Goal: Task Accomplishment & Management: Manage account settings

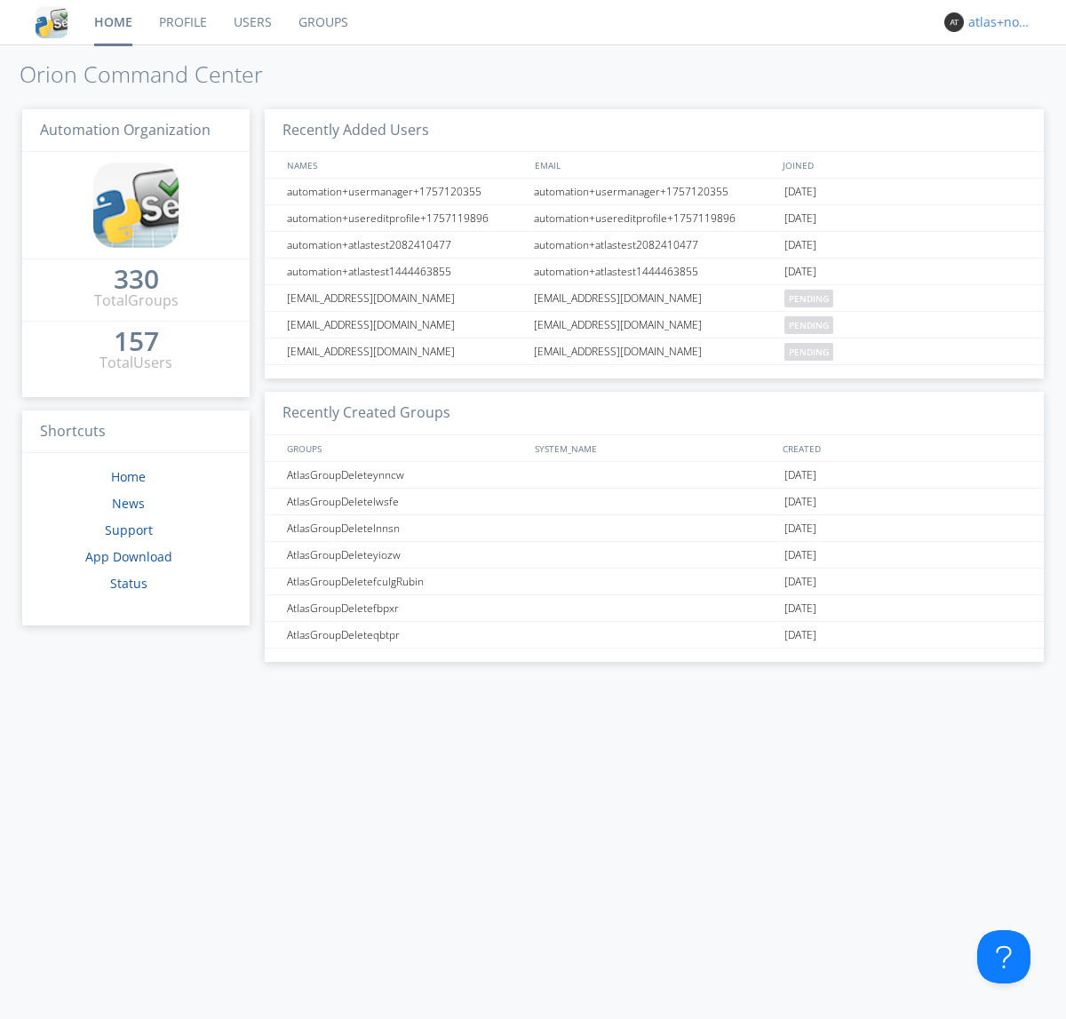
click at [996, 22] on div "atlas+nodispatch" at bounding box center [1001, 22] width 67 height 18
click at [1010, 93] on div "Log Out" at bounding box center [1009, 94] width 91 height 32
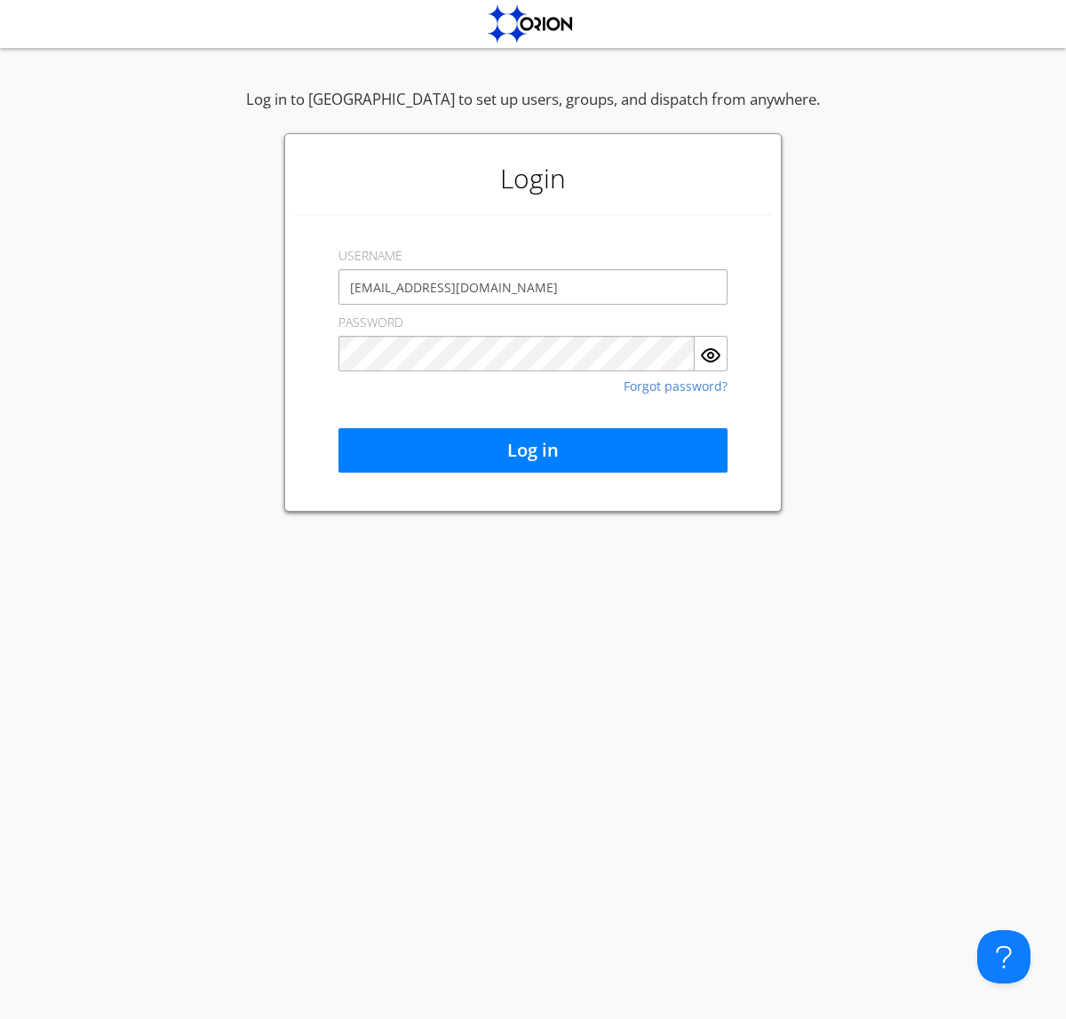
type input "[EMAIL_ADDRESS][DOMAIN_NAME]"
click at [533, 450] on button "Log in" at bounding box center [532, 450] width 389 height 44
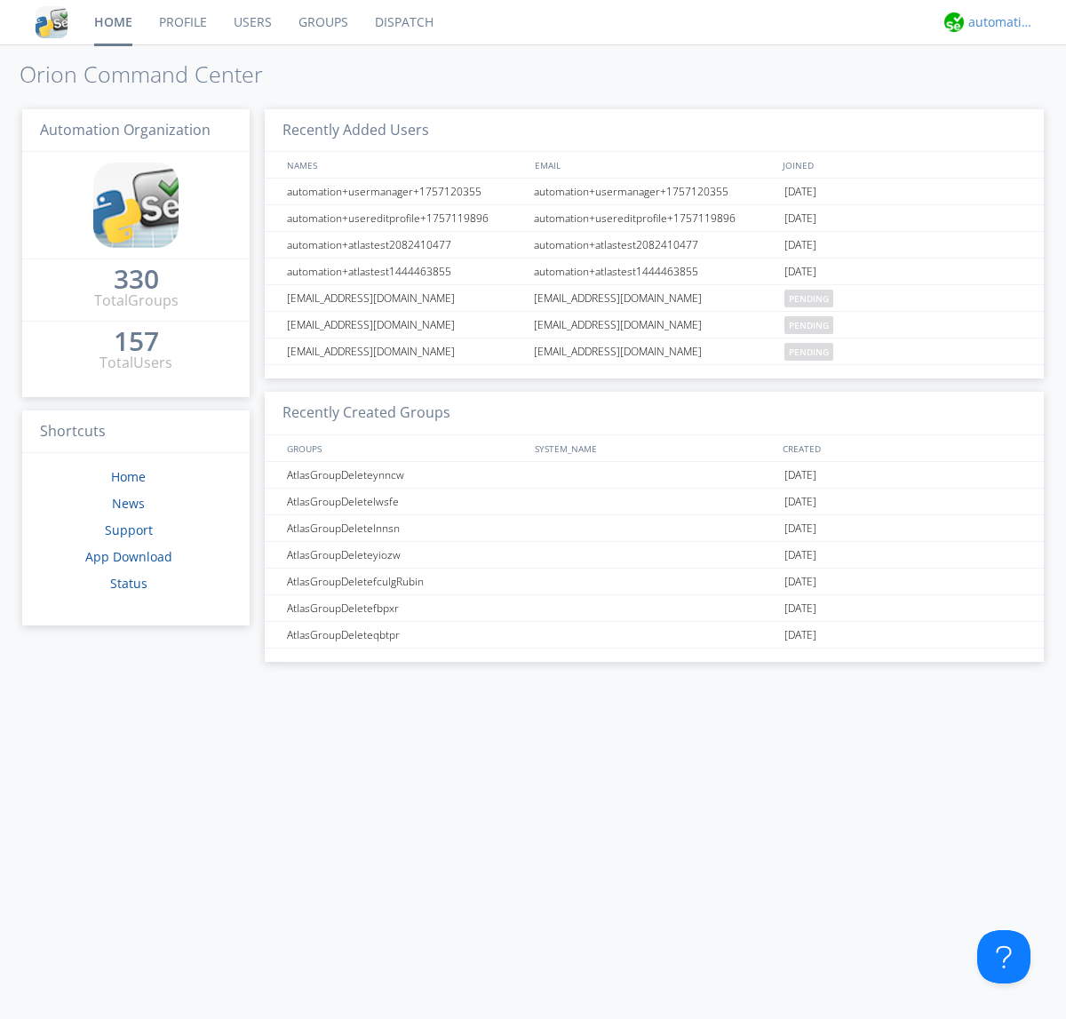
click at [996, 22] on div "automation+atlas" at bounding box center [1001, 22] width 67 height 18
